Goal: Information Seeking & Learning: Learn about a topic

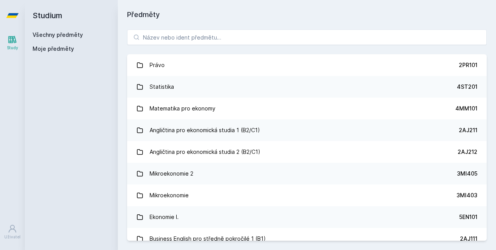
type input "2MO302"
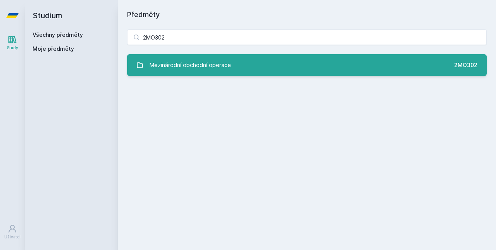
click at [296, 62] on link "Mezinárodní obchodní operace 2MO302" at bounding box center [307, 65] width 360 height 22
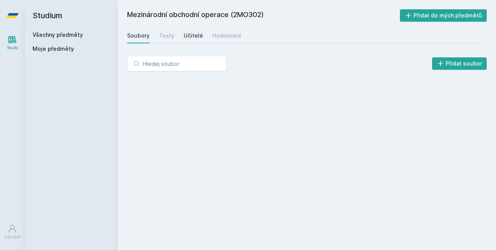
click at [196, 34] on div "Učitelé" at bounding box center [193, 36] width 19 height 8
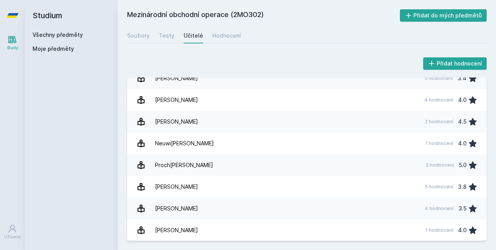
scroll to position [75, 0]
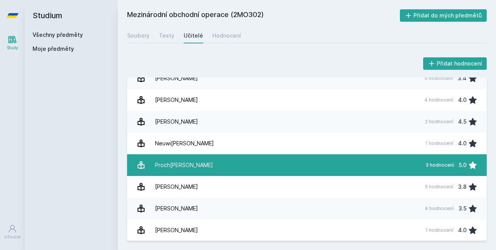
click at [265, 167] on link "Pro[PERSON_NAME] 3 hodnocení 5.0" at bounding box center [307, 165] width 360 height 22
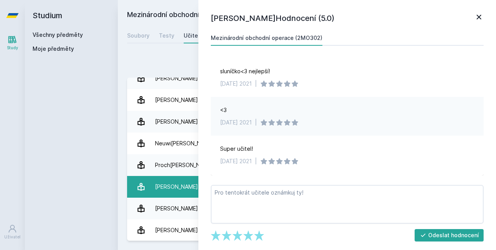
click at [177, 190] on div "[PERSON_NAME]" at bounding box center [176, 186] width 43 height 15
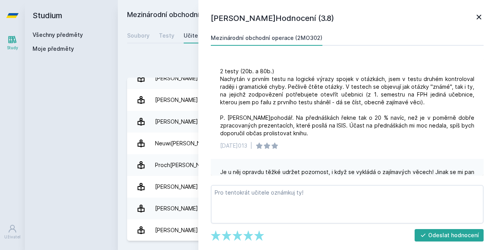
click at [479, 17] on icon at bounding box center [479, 17] width 5 height 5
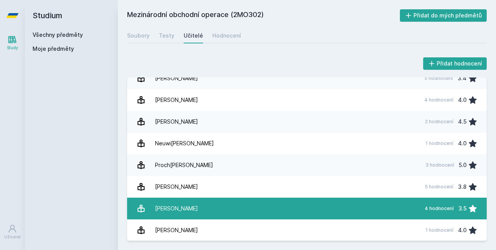
click at [258, 212] on link "[PERSON_NAME] 4 hodnocení 3.5" at bounding box center [307, 209] width 360 height 22
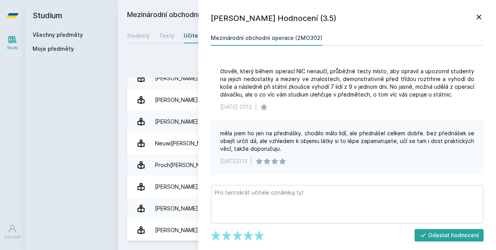
click at [479, 17] on icon at bounding box center [479, 17] width 5 height 5
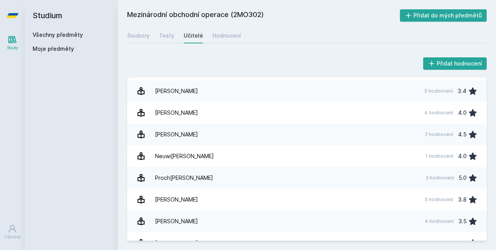
scroll to position [61, 0]
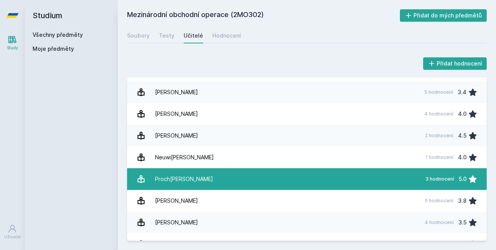
click at [228, 180] on link "Pro[PERSON_NAME] 3 hodnocení 5.0" at bounding box center [307, 179] width 360 height 22
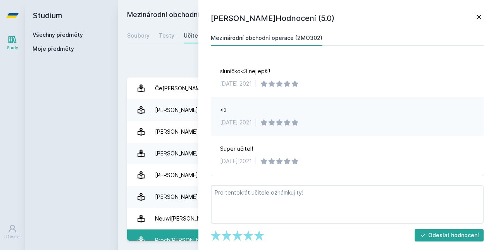
click at [182, 86] on div "Če[PERSON_NAME]" at bounding box center [180, 88] width 50 height 15
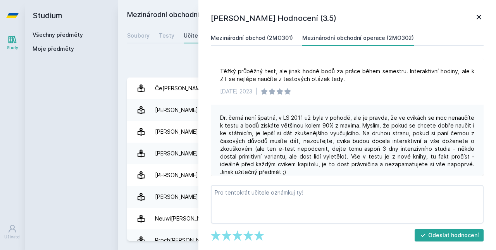
click at [282, 38] on div "Mezinárodní obchod (2MO301)" at bounding box center [252, 38] width 82 height 8
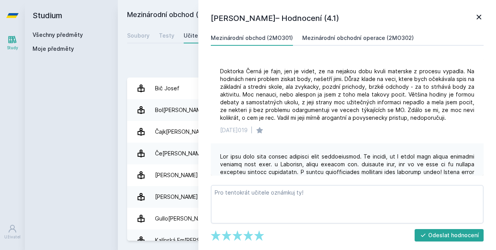
click at [345, 38] on div "Mezinárodní obchodní operace (2MO302)" at bounding box center [358, 38] width 112 height 8
